Goal: Task Accomplishment & Management: Manage account settings

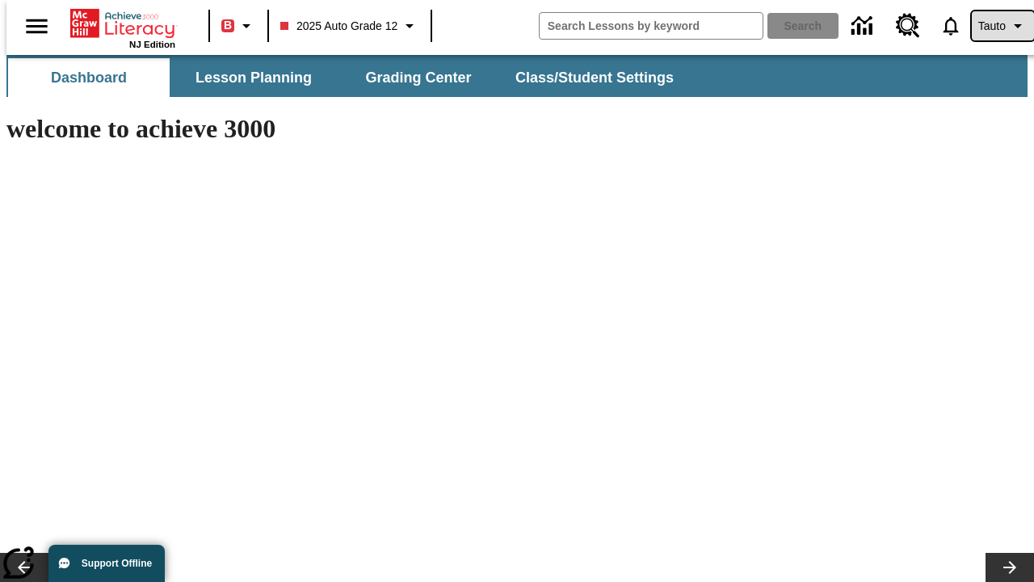
click at [994, 26] on span "Tauto" at bounding box center [991, 26] width 27 height 17
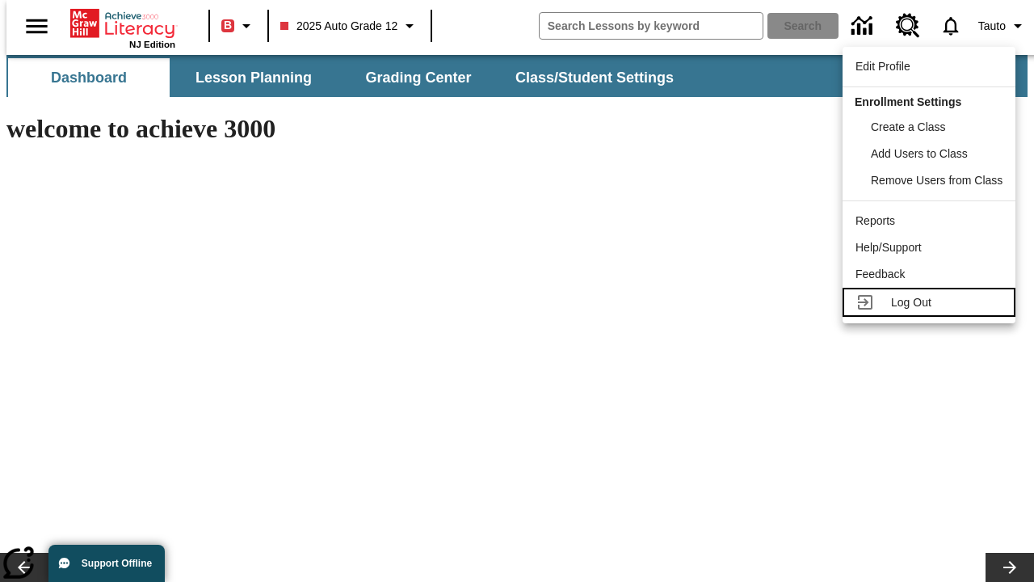
click at [931, 302] on span "Log Out" at bounding box center [911, 302] width 40 height 13
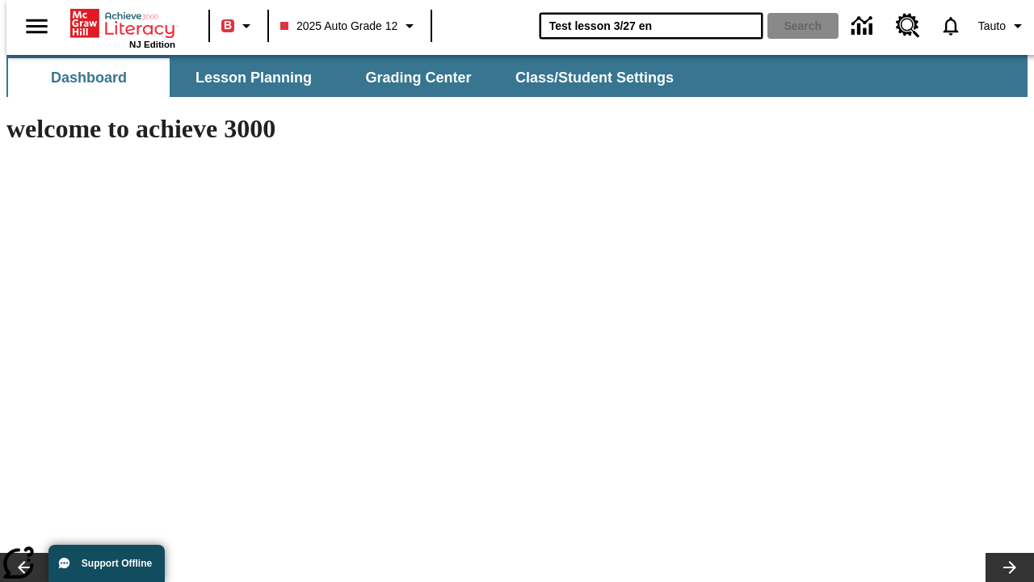
type input "Test lesson 3/27 en"
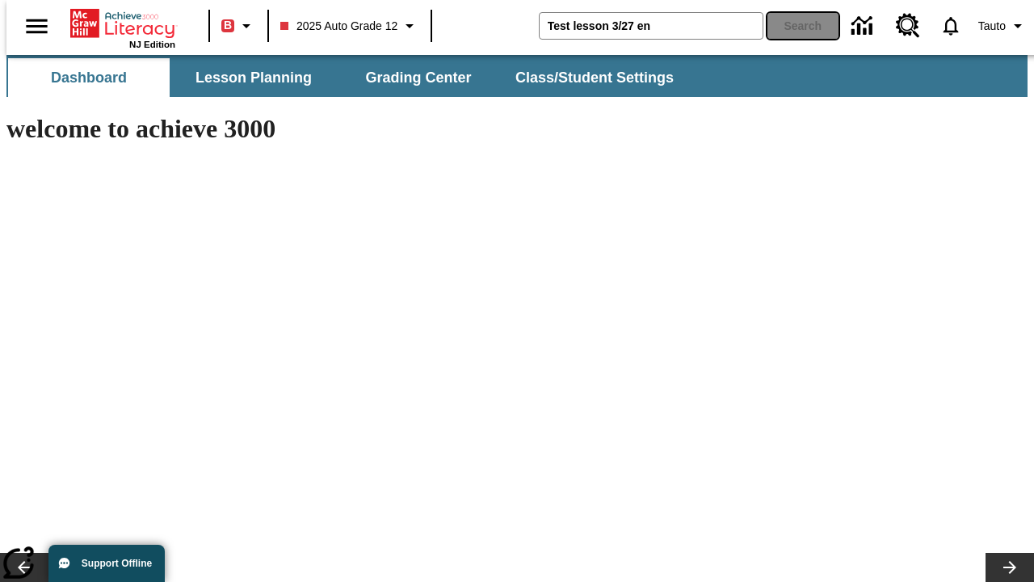
click at [793, 26] on button "Search" at bounding box center [802, 26] width 71 height 26
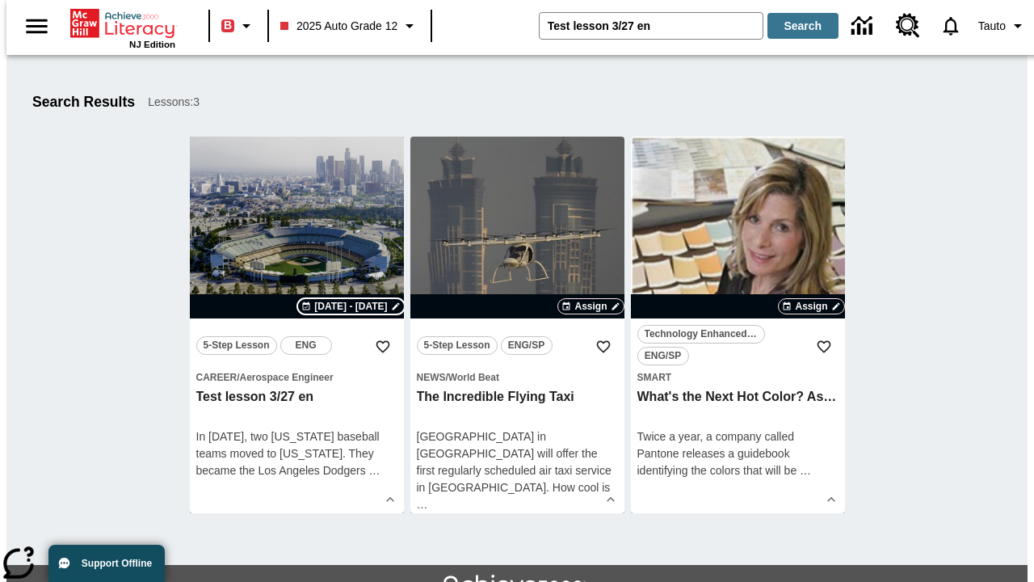
click at [351, 306] on span "Aug 18 - Aug 18" at bounding box center [350, 306] width 73 height 15
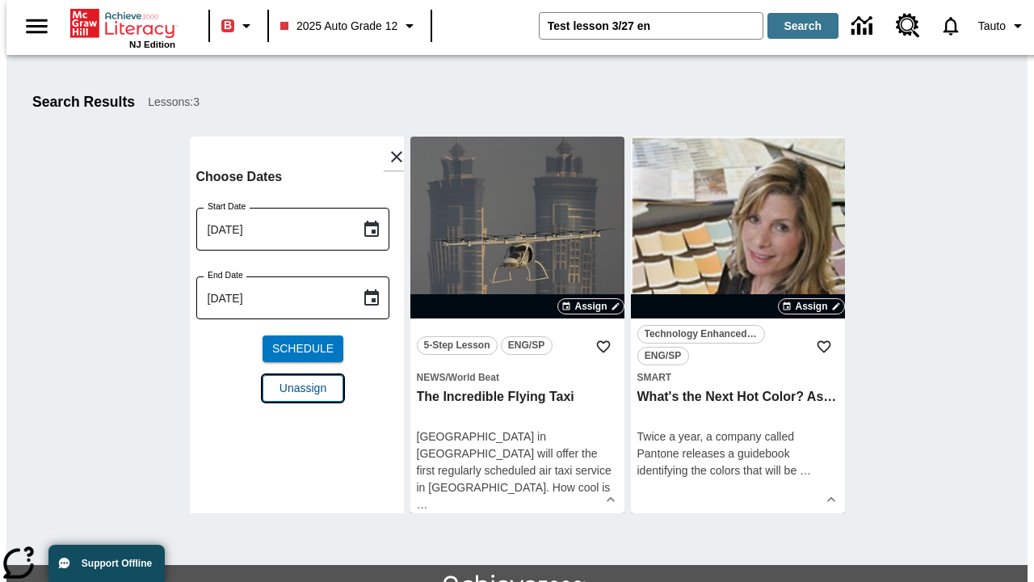
click at [296, 380] on span "Unassign" at bounding box center [303, 388] width 47 height 17
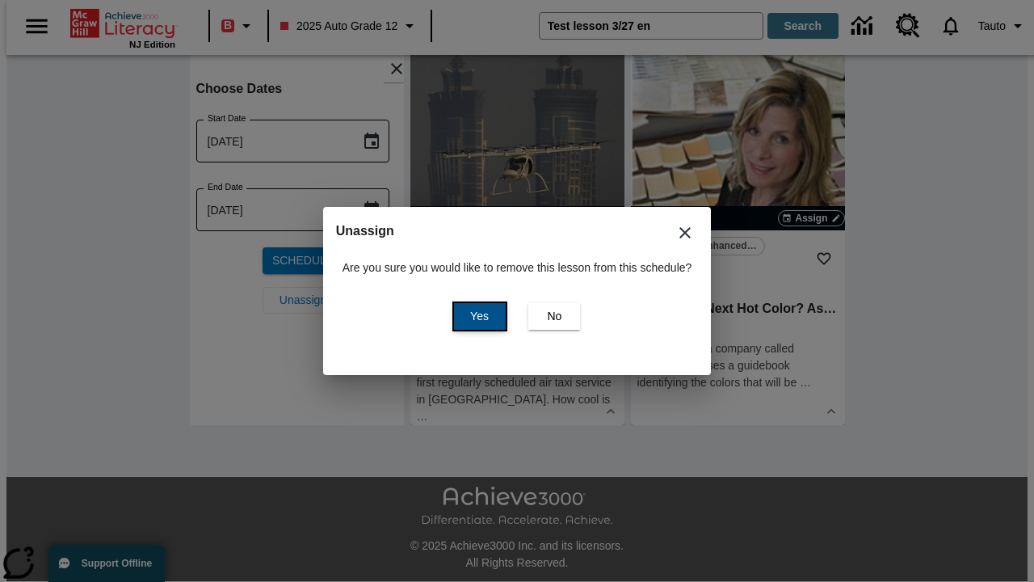
click at [477, 316] on span "Yes" at bounding box center [479, 316] width 19 height 17
